Goal: Check status: Check status

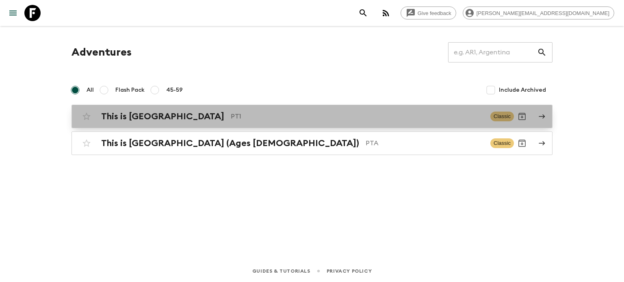
click at [242, 119] on p "PT1" at bounding box center [357, 117] width 253 height 10
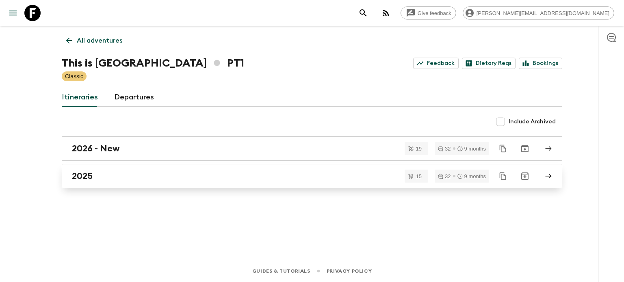
click at [224, 184] on link "2025" at bounding box center [312, 176] width 501 height 24
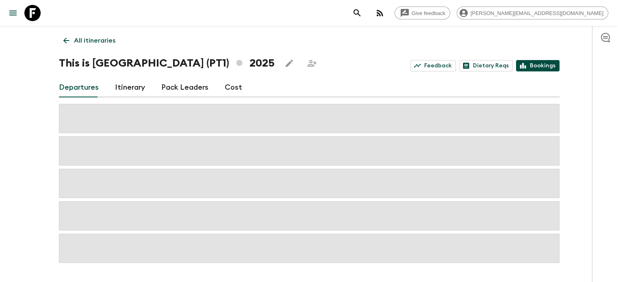
click at [546, 66] on link "Bookings" at bounding box center [537, 65] width 43 height 11
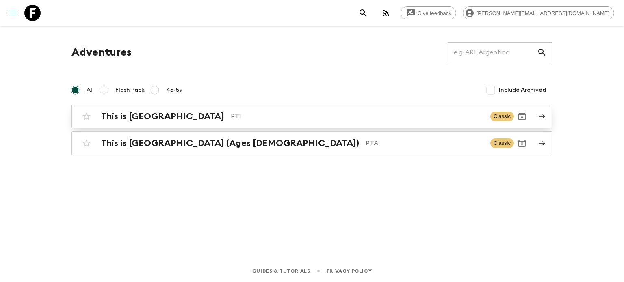
click at [229, 106] on link "This is Portugal PT1 Classic" at bounding box center [312, 117] width 481 height 24
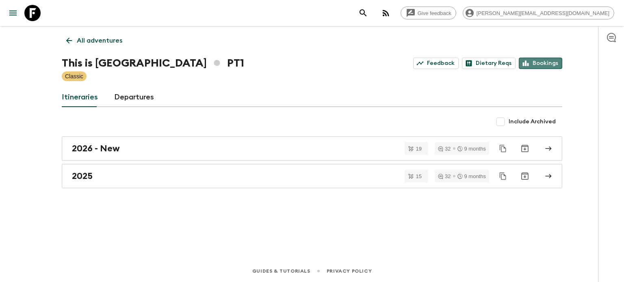
click at [547, 63] on link "Bookings" at bounding box center [540, 63] width 43 height 11
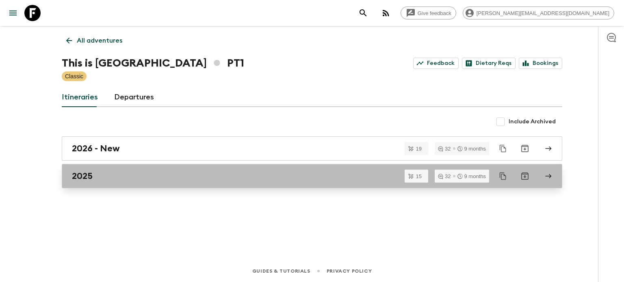
click at [234, 180] on div "2025" at bounding box center [304, 176] width 465 height 11
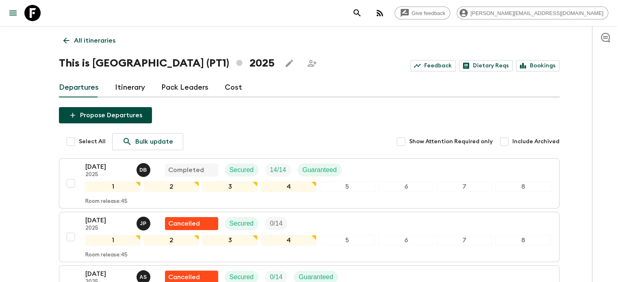
click at [474, 91] on div "Departures Itinerary Pack Leaders Cost" at bounding box center [309, 88] width 501 height 20
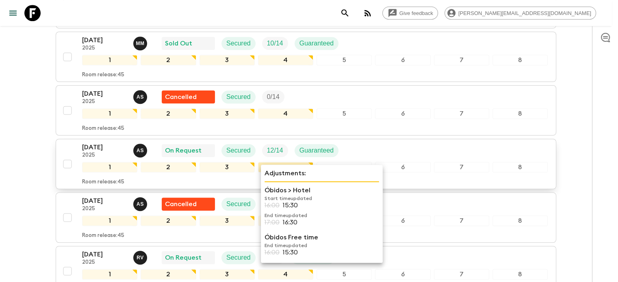
scroll to position [746, 0]
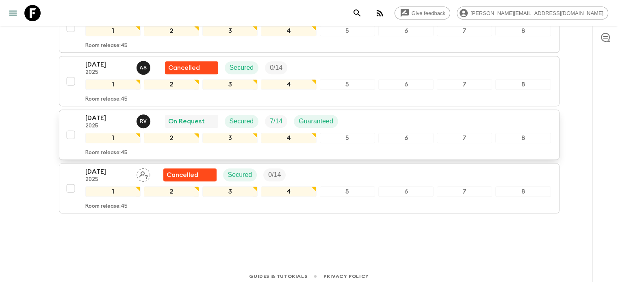
click at [411, 124] on div "11 Oct 2025 2025 R V On Request Secured 7 / 14 Guaranteed" at bounding box center [318, 121] width 466 height 16
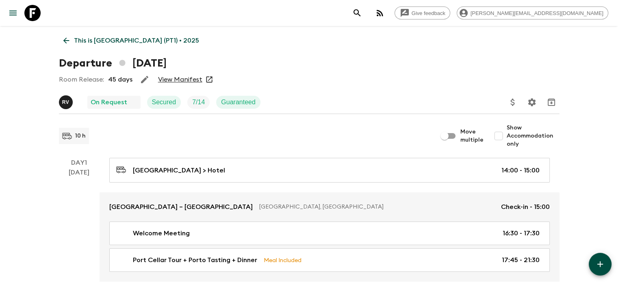
click at [201, 81] on div "View Manifest" at bounding box center [185, 80] width 56 height 8
click at [195, 80] on link "View Manifest" at bounding box center [180, 80] width 44 height 8
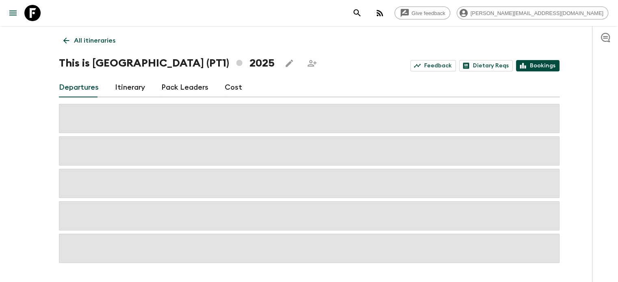
click at [527, 63] on icon at bounding box center [522, 65] width 7 height 7
